Goal: Information Seeking & Learning: Find specific fact

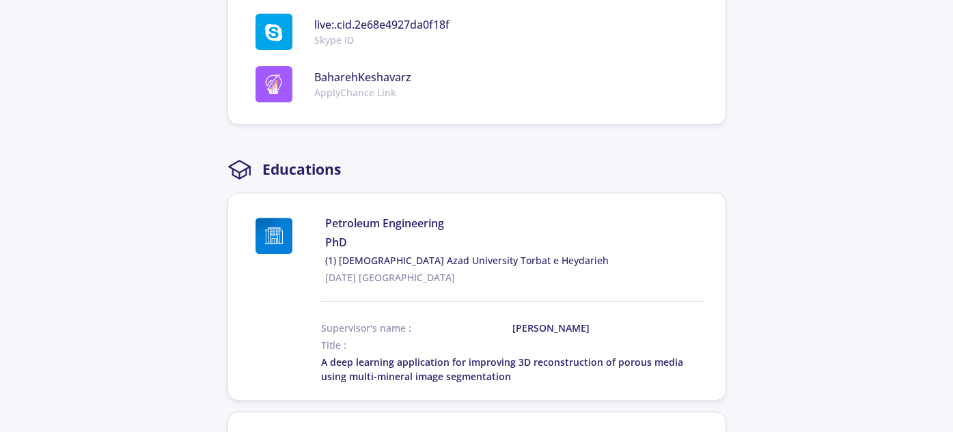
scroll to position [1093, 0]
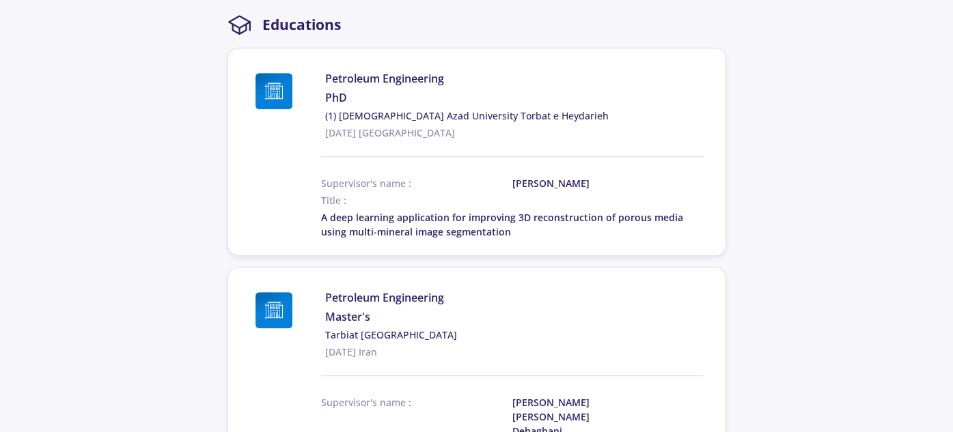
drag, startPoint x: 507, startPoint y: 171, endPoint x: 601, endPoint y: 169, distance: 93.6
click at [601, 176] on div "Supervisor's name : [PERSON_NAME]" at bounding box center [512, 183] width 382 height 14
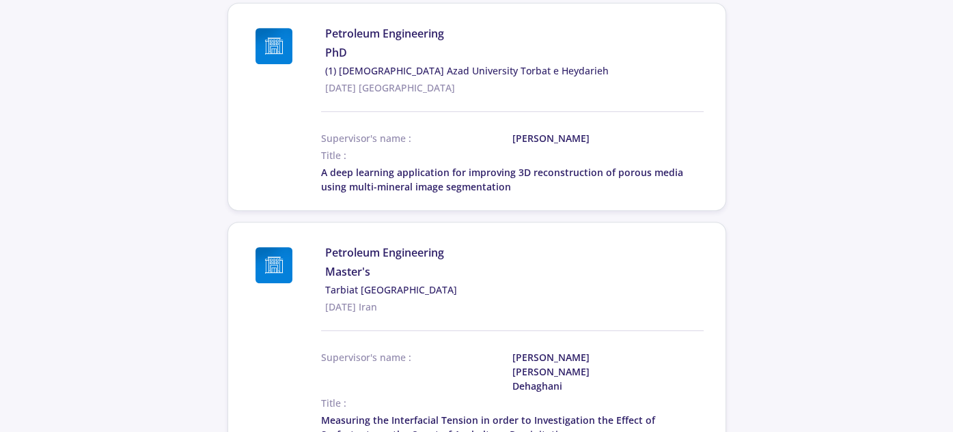
scroll to position [1161, 0]
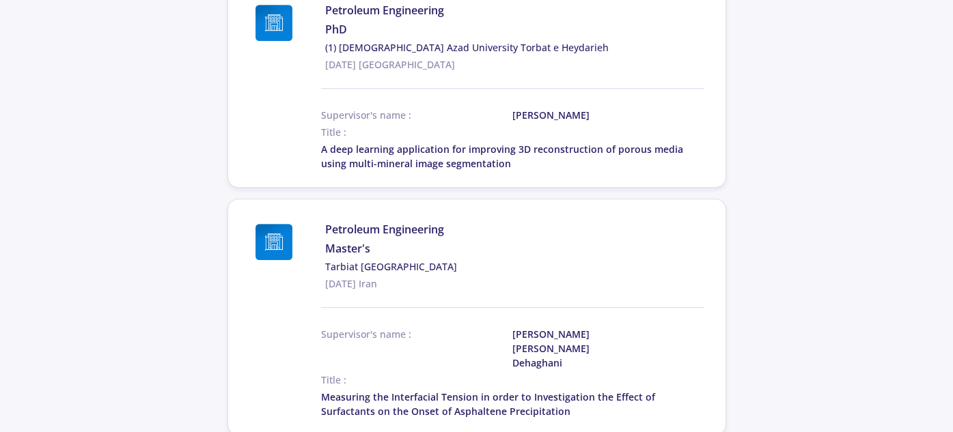
copy div "[PERSON_NAME]"
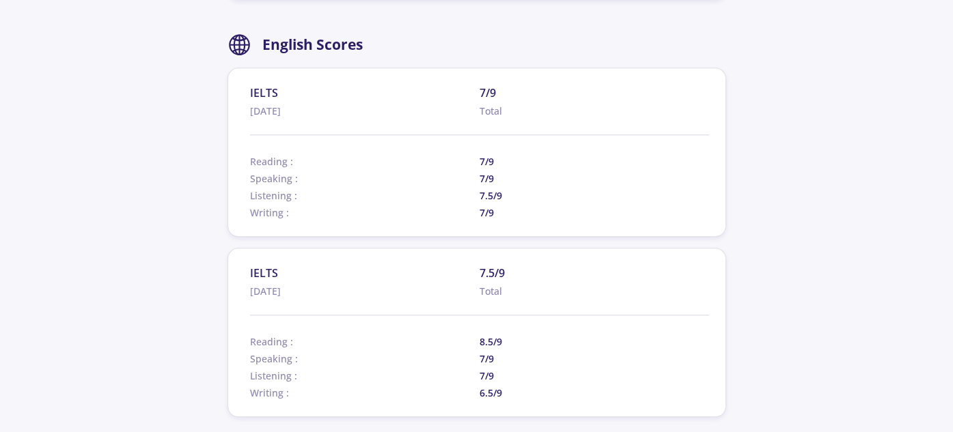
scroll to position [1981, 0]
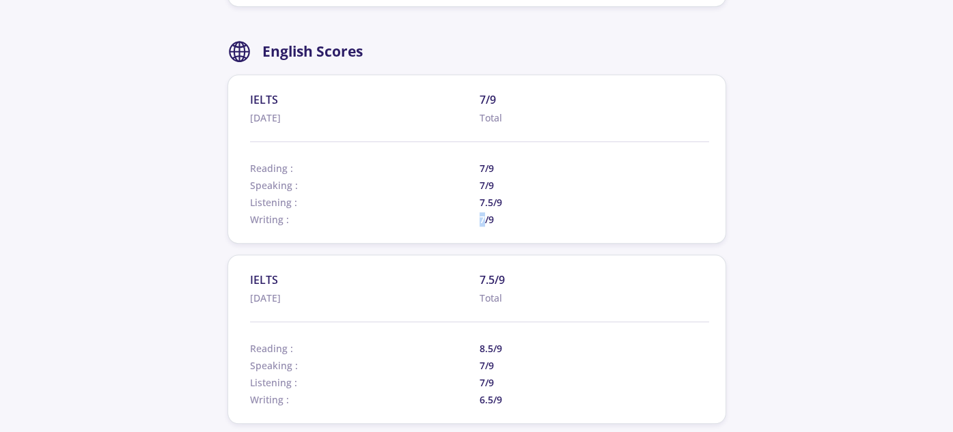
click at [485, 212] on span "7/9" at bounding box center [593, 219] width 229 height 14
click at [484, 195] on span "7.5/9" at bounding box center [593, 202] width 229 height 14
click at [479, 178] on span "7/9" at bounding box center [593, 185] width 229 height 14
click at [481, 161] on span "7/9" at bounding box center [593, 168] width 229 height 14
click at [471, 178] on span "Speaking :" at bounding box center [364, 185] width 229 height 14
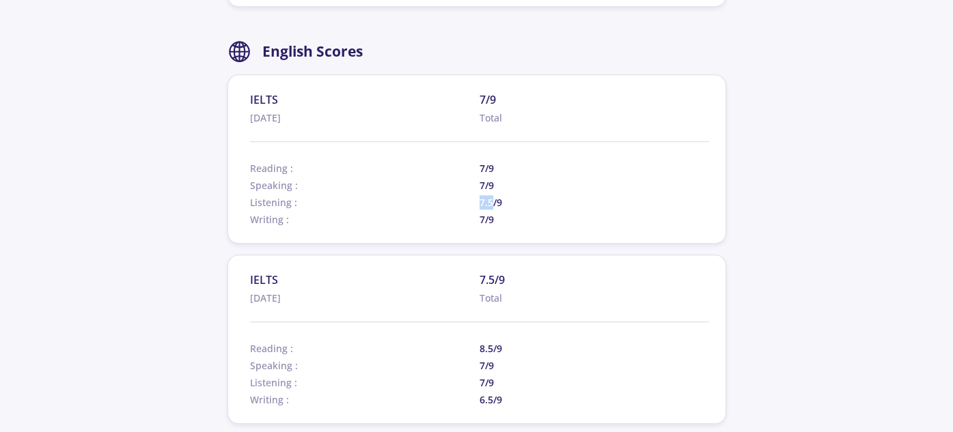
drag, startPoint x: 490, startPoint y: 166, endPoint x: 479, endPoint y: 167, distance: 10.9
click at [479, 195] on span "7.5/9" at bounding box center [593, 202] width 229 height 14
drag, startPoint x: 490, startPoint y: 318, endPoint x: 477, endPoint y: 316, distance: 13.8
click at [477, 339] on div "Reading : 8.5/9" at bounding box center [479, 347] width 459 height 17
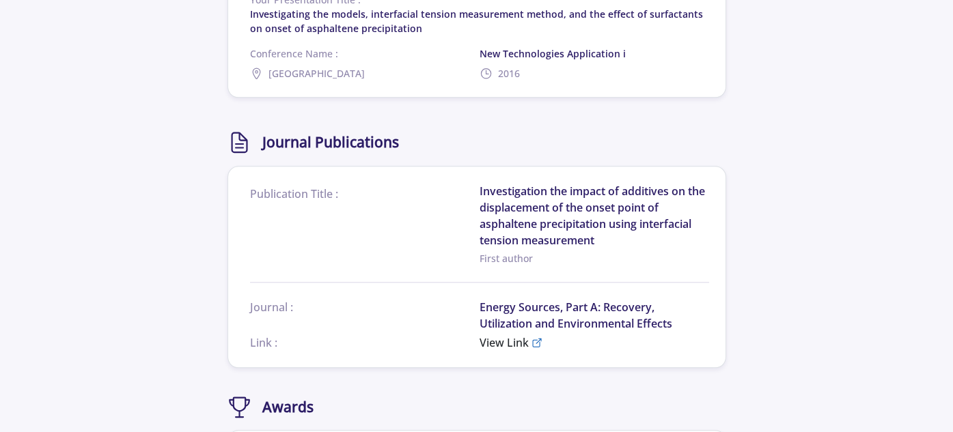
scroll to position [2937, 0]
